Goal: Browse casually: Explore the website without a specific task or goal

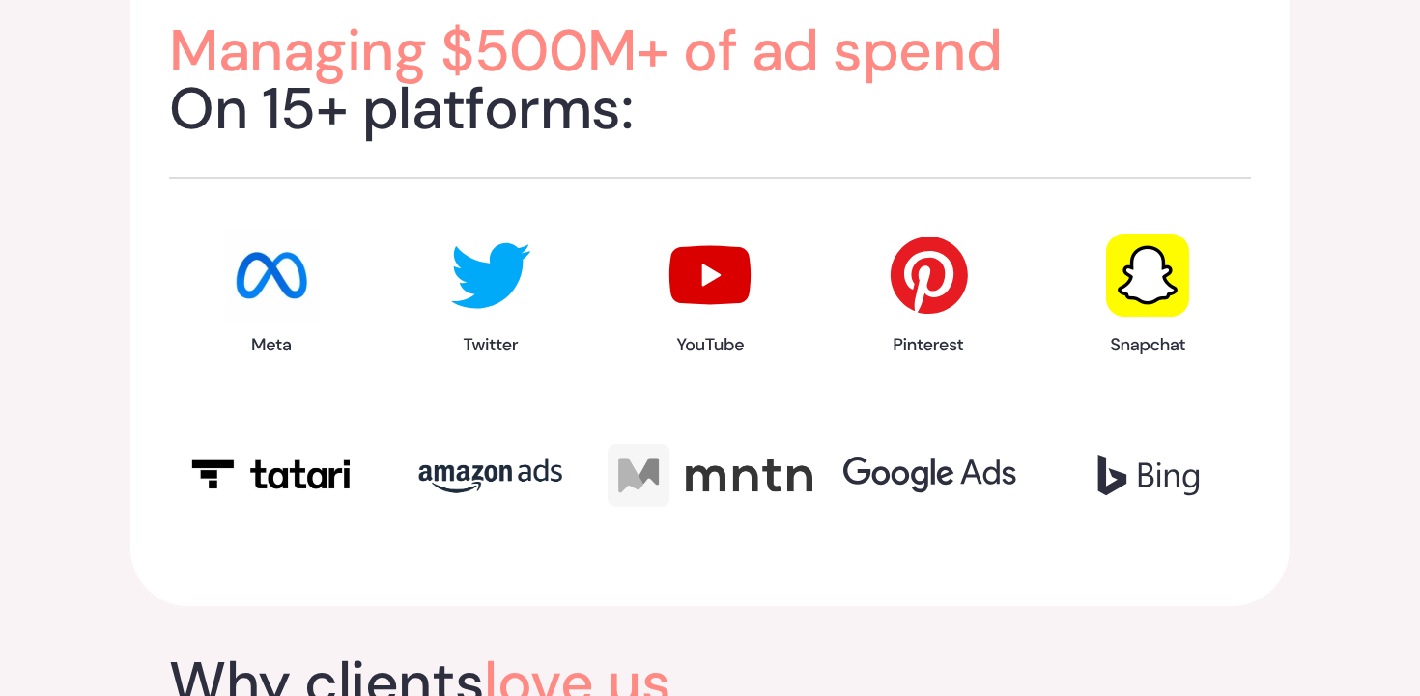
scroll to position [2425, 0]
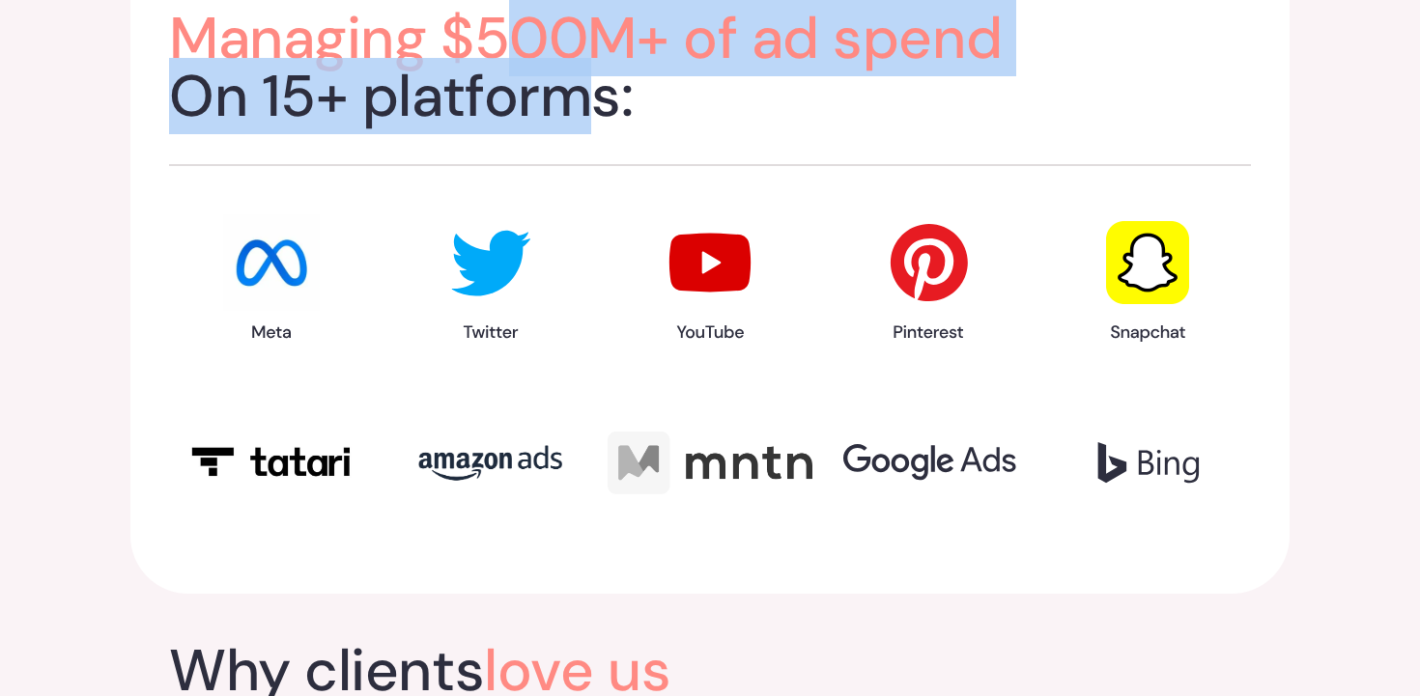
drag, startPoint x: 516, startPoint y: 42, endPoint x: 580, endPoint y: 126, distance: 104.7
click at [580, 126] on h2 "Managing $500M+ of ad spend On 15+ platforms:" at bounding box center [710, 68] width 1082 height 116
drag, startPoint x: 580, startPoint y: 126, endPoint x: 535, endPoint y: 36, distance: 100.2
click at [535, 36] on h2 "Managing $500M+ of ad spend On 15+ platforms:" at bounding box center [710, 68] width 1082 height 116
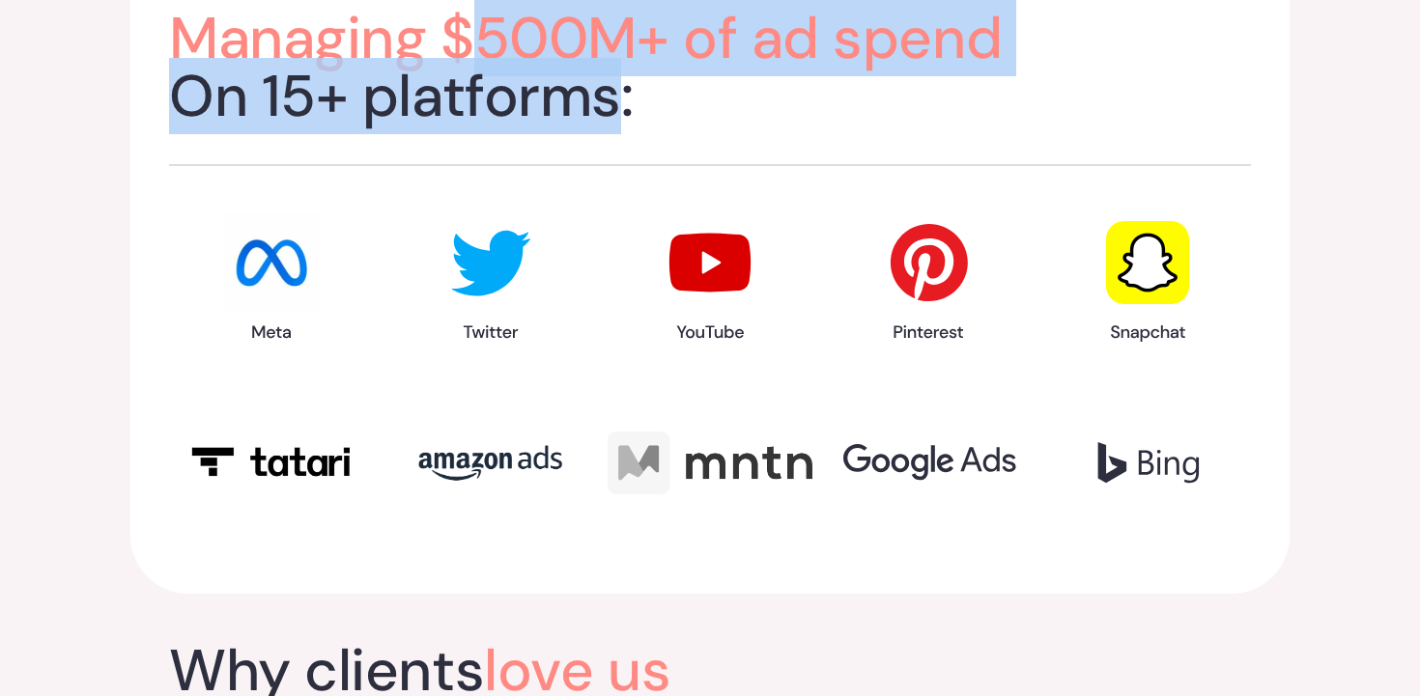
click at [535, 36] on span "Managing $500M+ of ad spend" at bounding box center [585, 38] width 833 height 76
drag, startPoint x: 535, startPoint y: 36, endPoint x: 671, endPoint y: 107, distance: 153.8
click at [671, 107] on h2 "Managing $500M+ of ad spend On 15+ platforms:" at bounding box center [710, 68] width 1082 height 116
drag, startPoint x: 671, startPoint y: 107, endPoint x: 580, endPoint y: 8, distance: 134.7
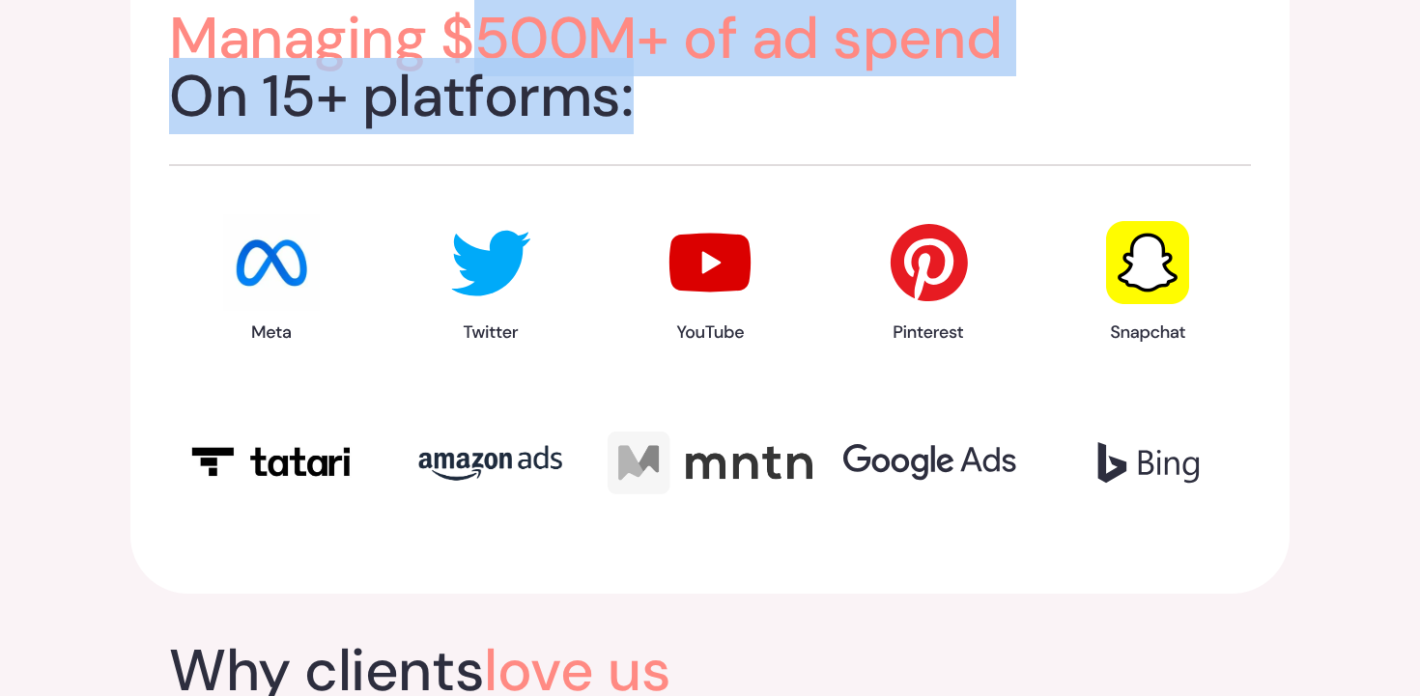
click at [580, 10] on h2 "Managing $500M+ of ad spend On 15+ platforms:" at bounding box center [710, 68] width 1082 height 116
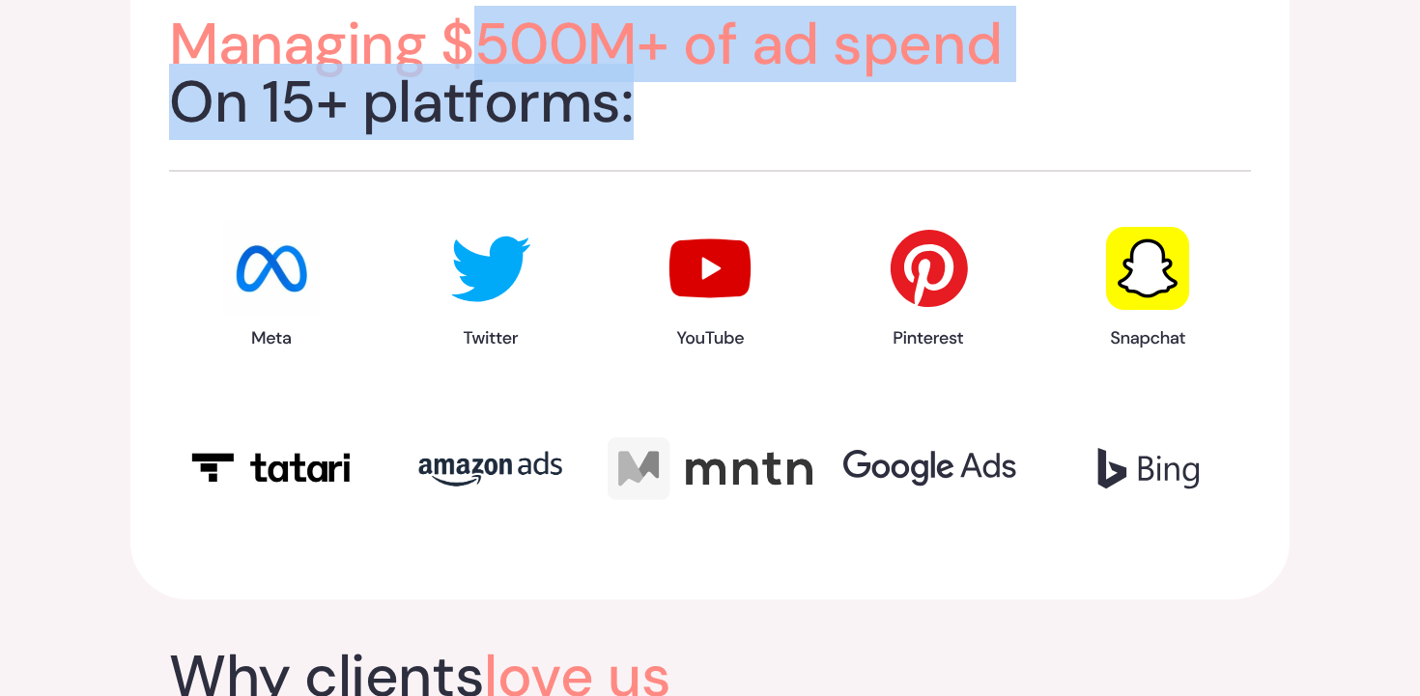
click at [580, 8] on span "Managing $500M+ of ad spend" at bounding box center [585, 44] width 833 height 76
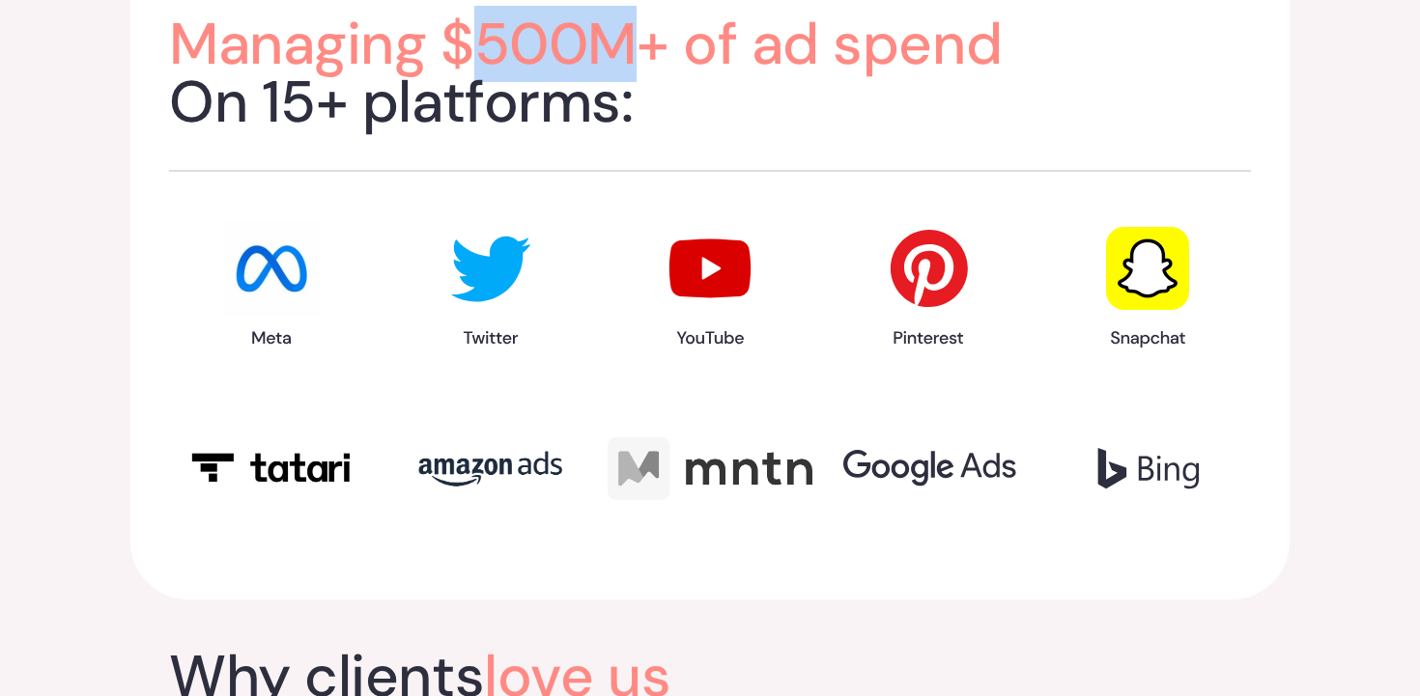
scroll to position [2418, 0]
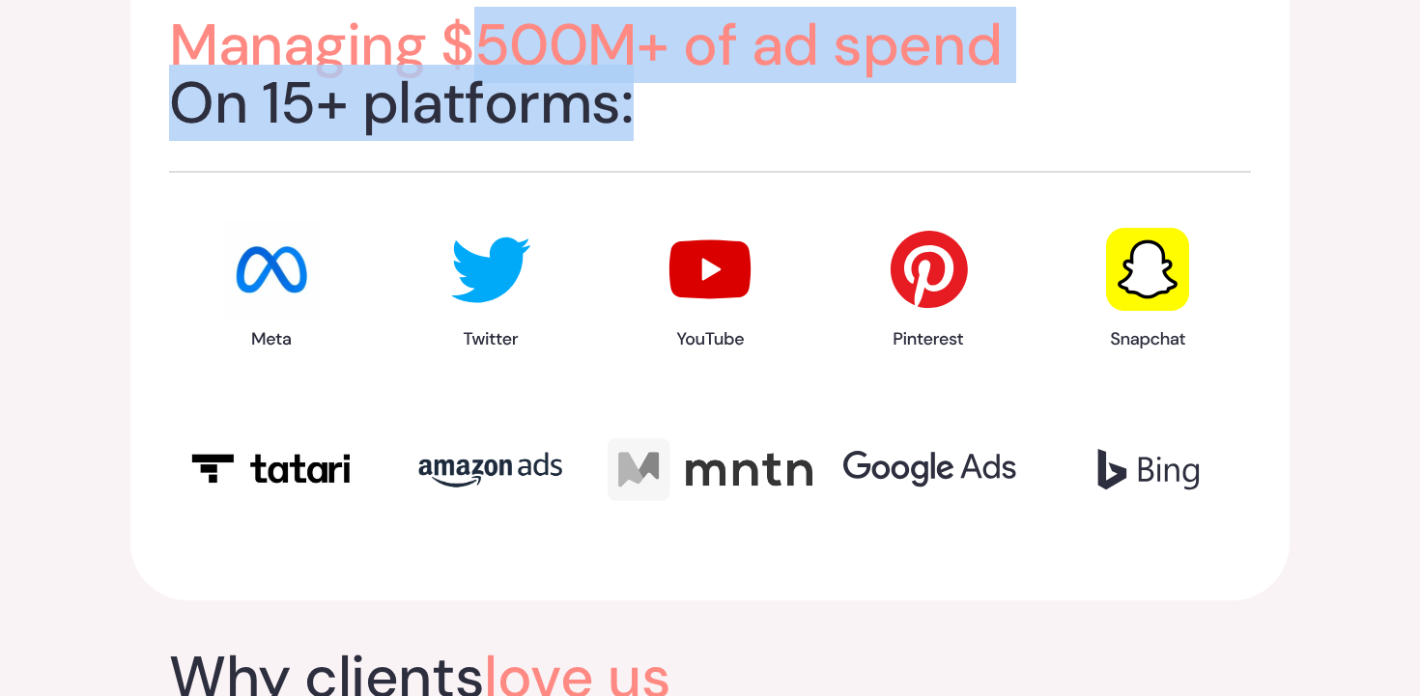
drag, startPoint x: 580, startPoint y: 8, endPoint x: 719, endPoint y: 142, distance: 192.6
click at [714, 138] on div "Managing $500M+ of ad spend On 15+ platforms:" at bounding box center [710, 213] width 1082 height 620
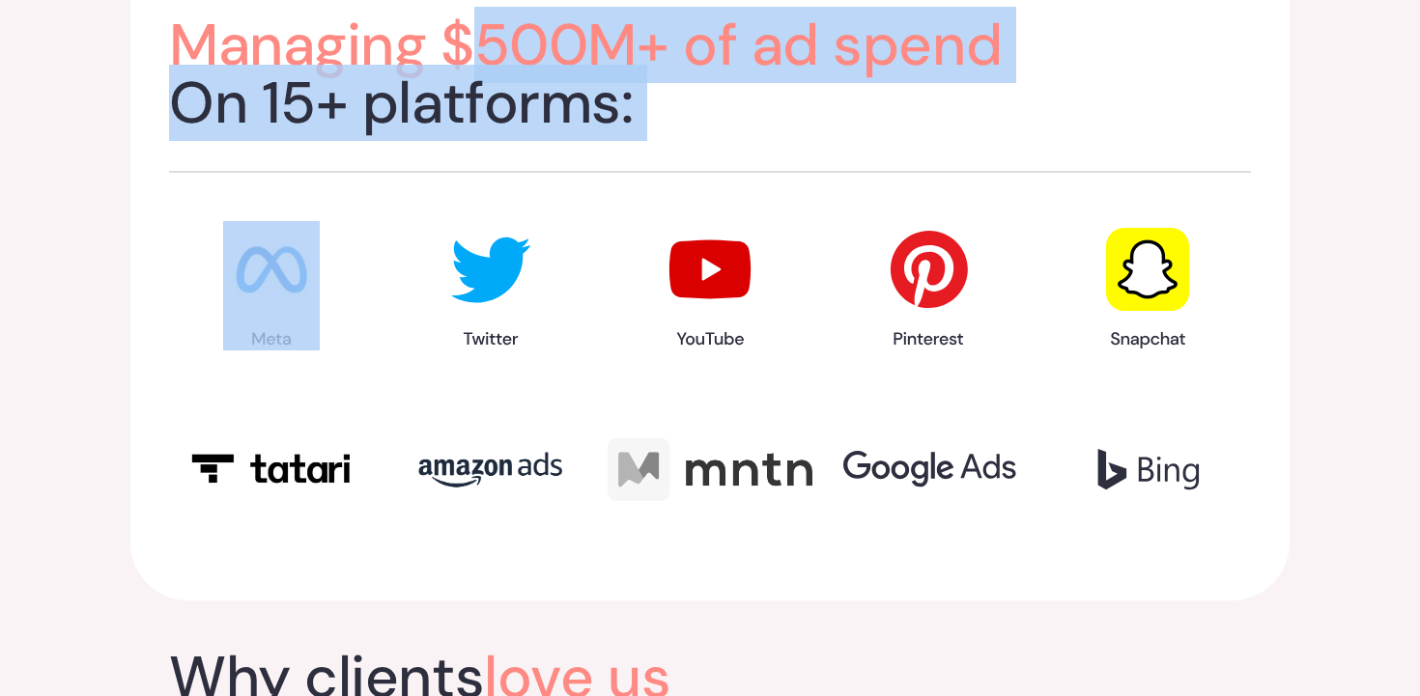
click at [719, 142] on div "Managing $500M+ of ad spend On 15+ platforms:" at bounding box center [710, 213] width 1082 height 620
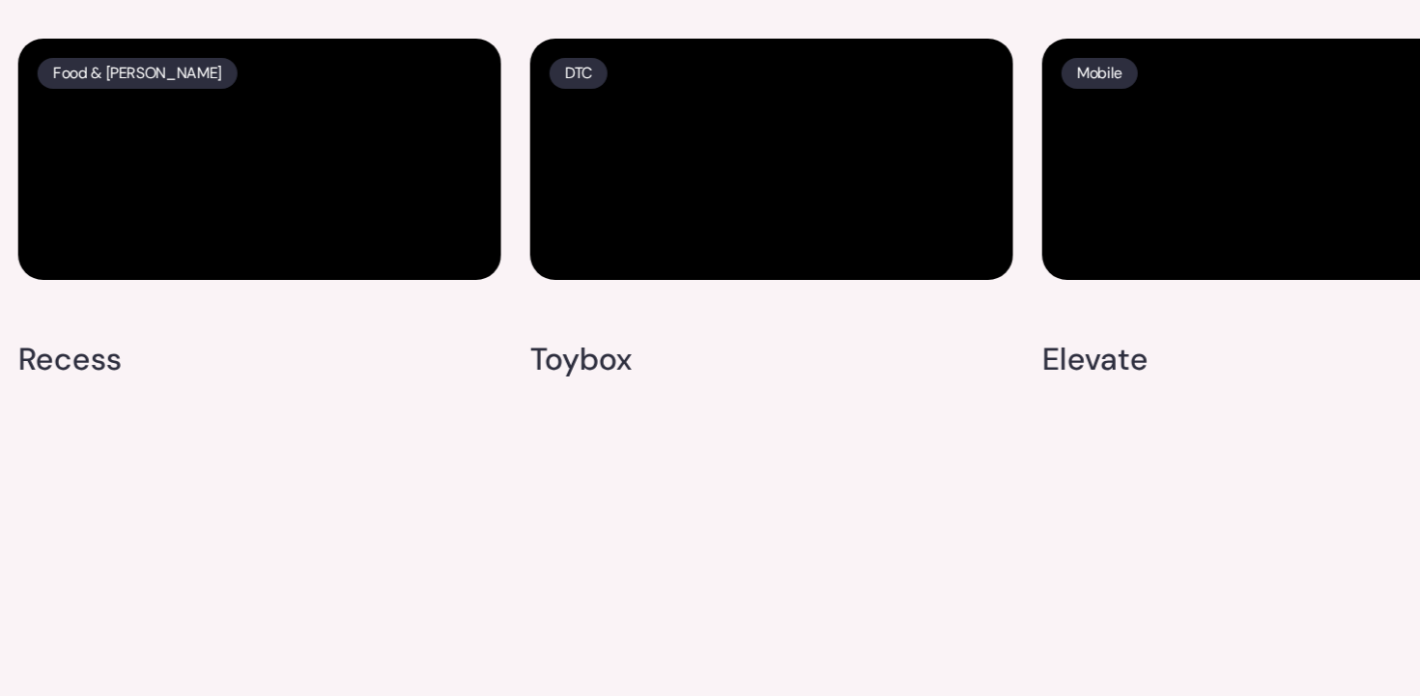
scroll to position [6087, 0]
